Goal: Task Accomplishment & Management: Complete application form

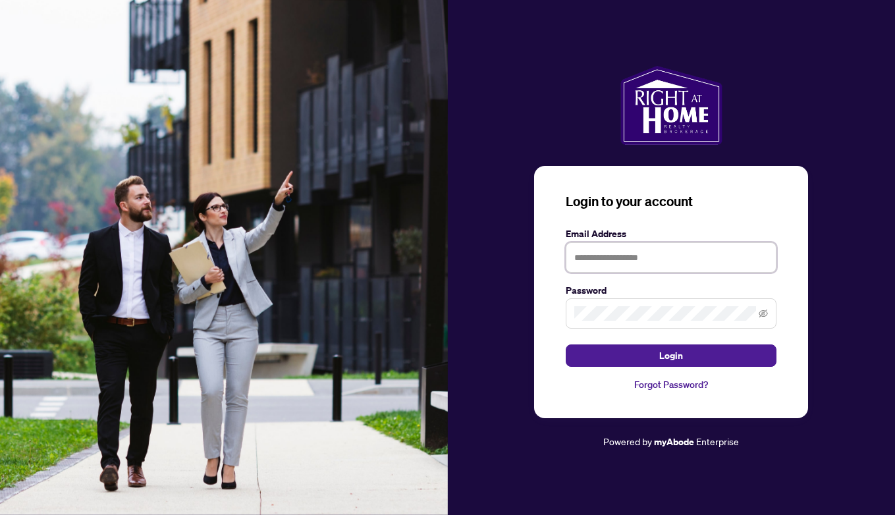
type input "**********"
click at [671, 355] on button "Login" at bounding box center [670, 355] width 211 height 22
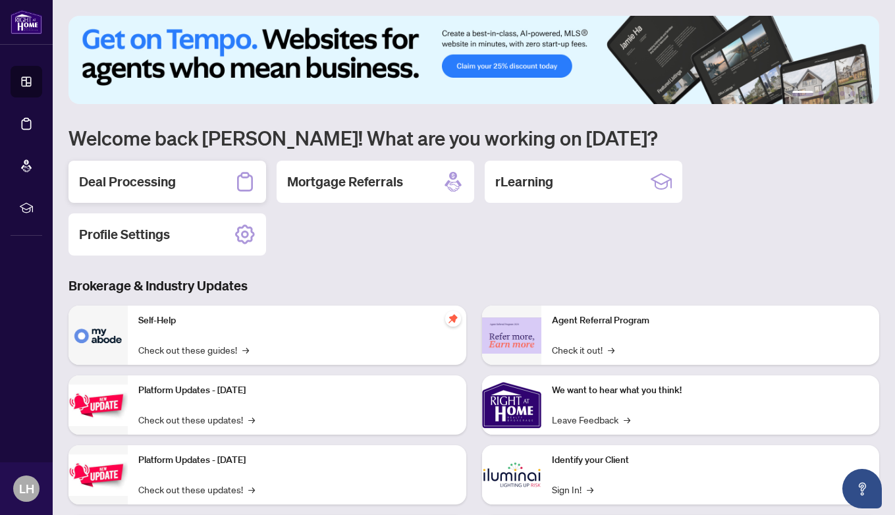
click at [126, 177] on h2 "Deal Processing" at bounding box center [127, 181] width 97 height 18
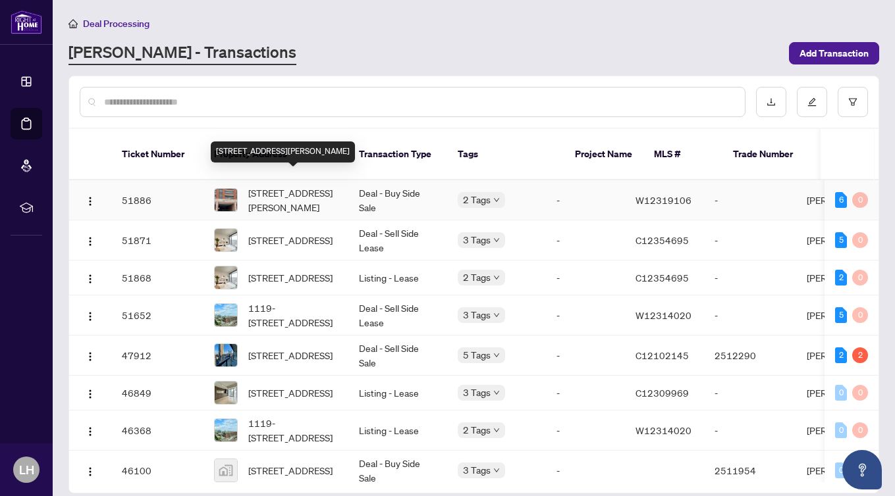
click at [274, 186] on span "[STREET_ADDRESS][PERSON_NAME]" at bounding box center [293, 200] width 90 height 29
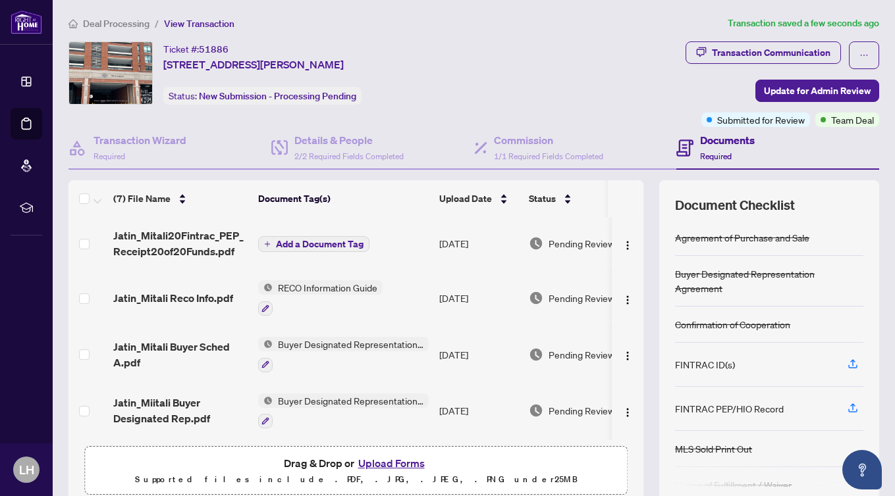
click at [321, 241] on span "Add a Document Tag" at bounding box center [320, 244] width 88 height 9
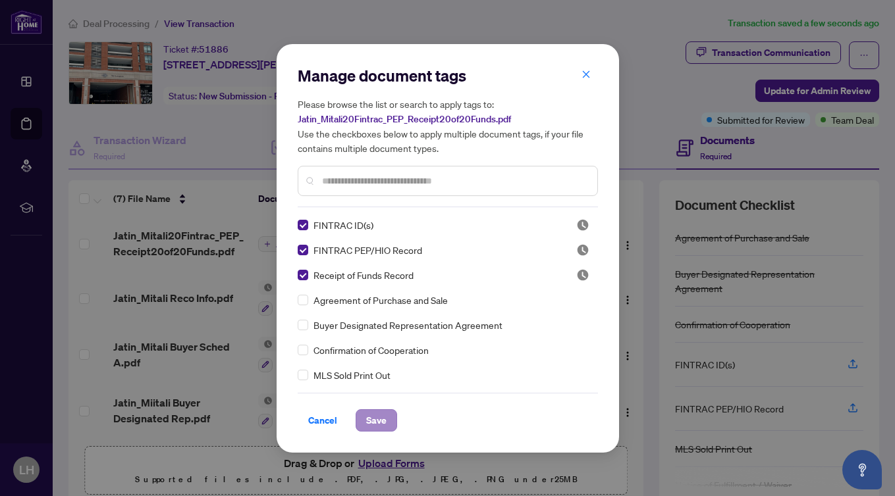
click at [377, 415] on span "Save" at bounding box center [376, 420] width 20 height 21
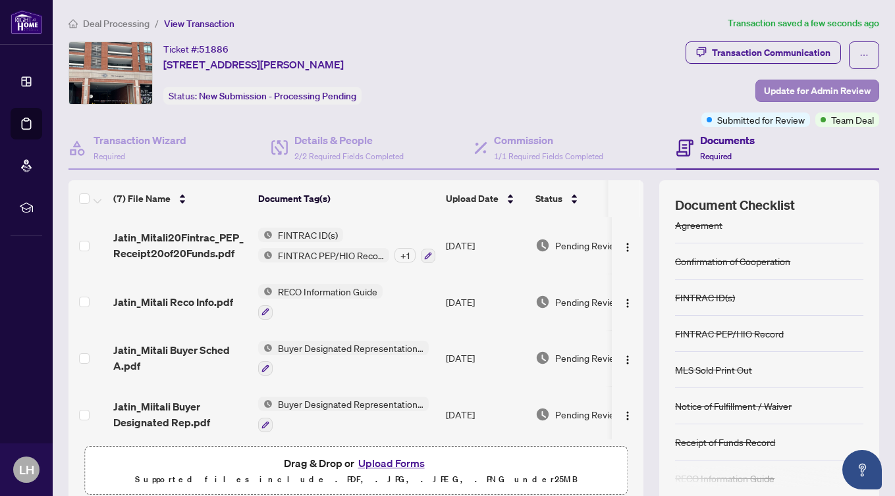
click at [826, 86] on span "Update for Admin Review" at bounding box center [817, 90] width 107 height 21
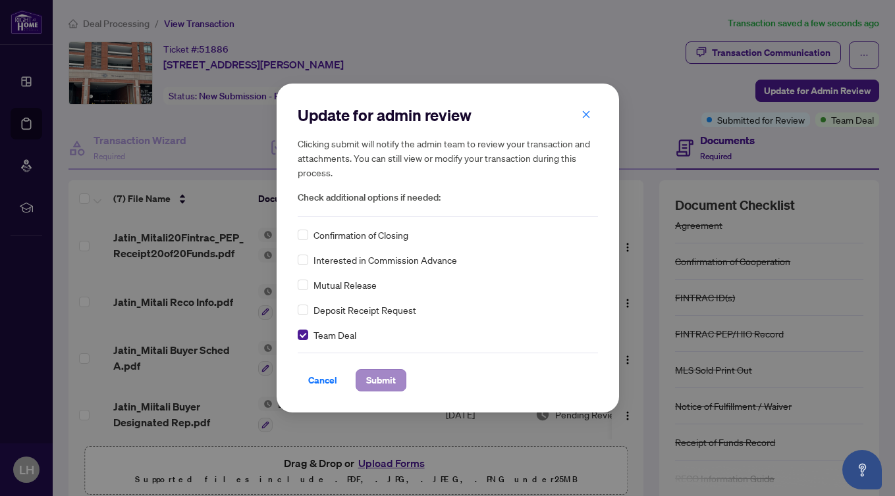
click at [380, 377] on span "Submit" at bounding box center [381, 380] width 30 height 21
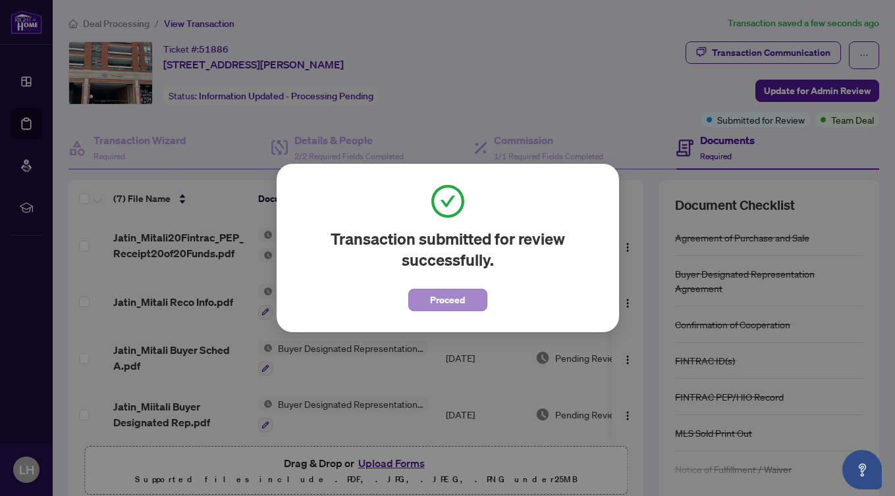
click at [437, 298] on span "Proceed" at bounding box center [447, 300] width 35 height 21
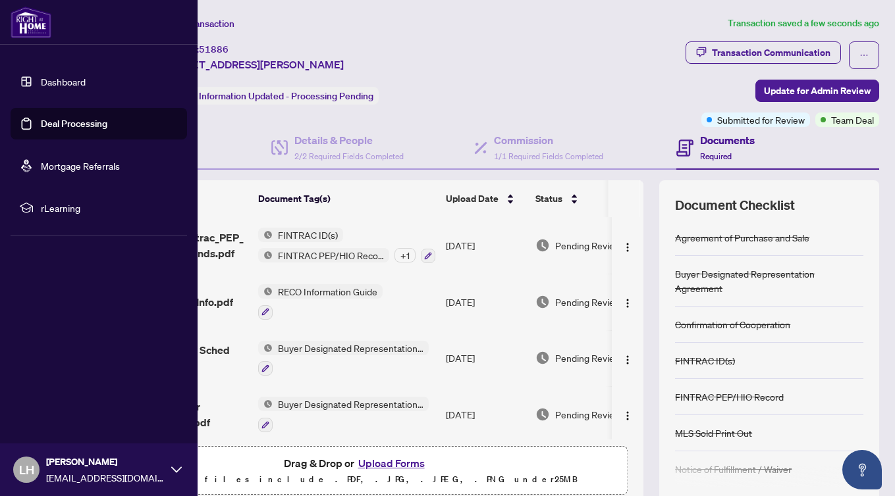
click at [174, 466] on icon at bounding box center [176, 470] width 11 height 11
click at [51, 389] on span "Logout" at bounding box center [53, 391] width 30 height 21
